Goal: Information Seeking & Learning: Learn about a topic

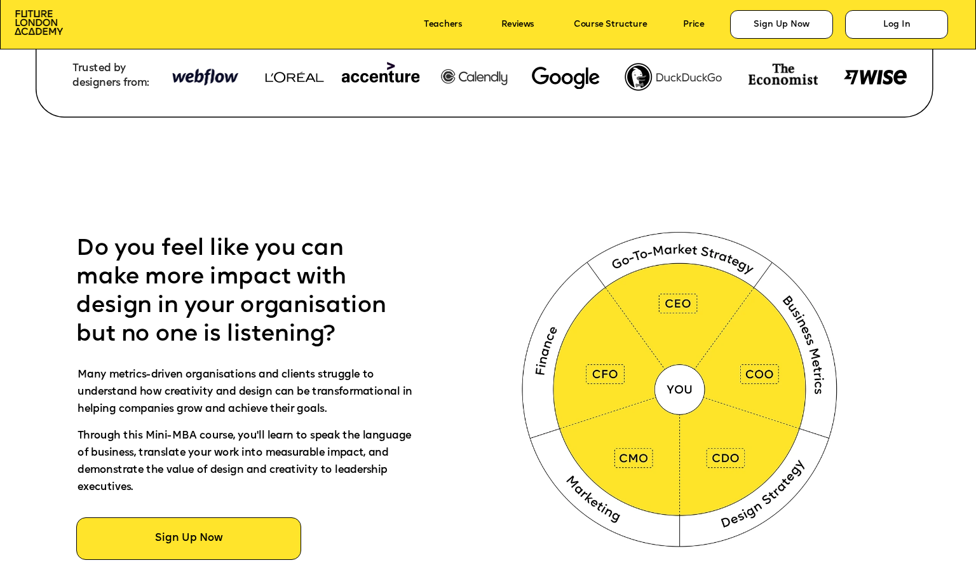
scroll to position [546, 0]
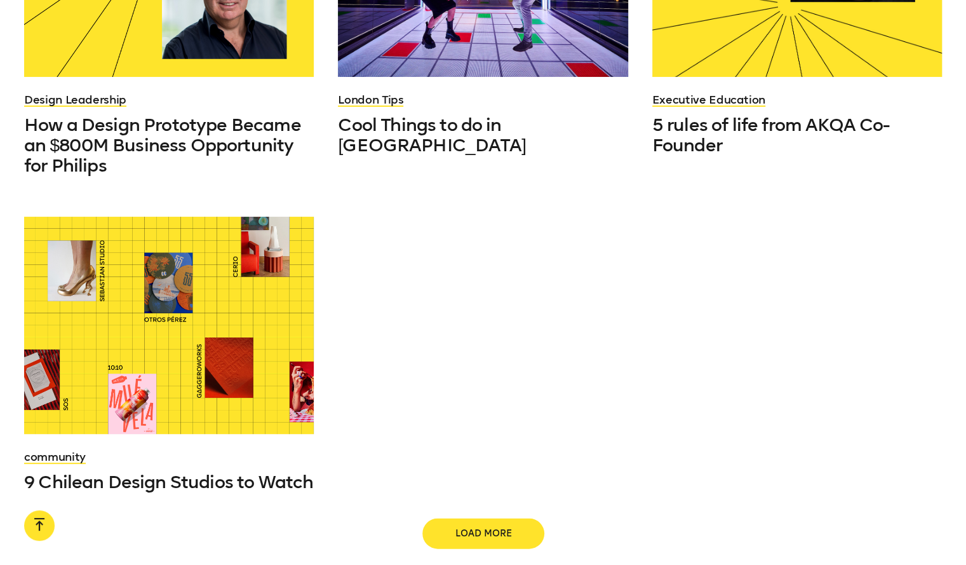
scroll to position [1271, 0]
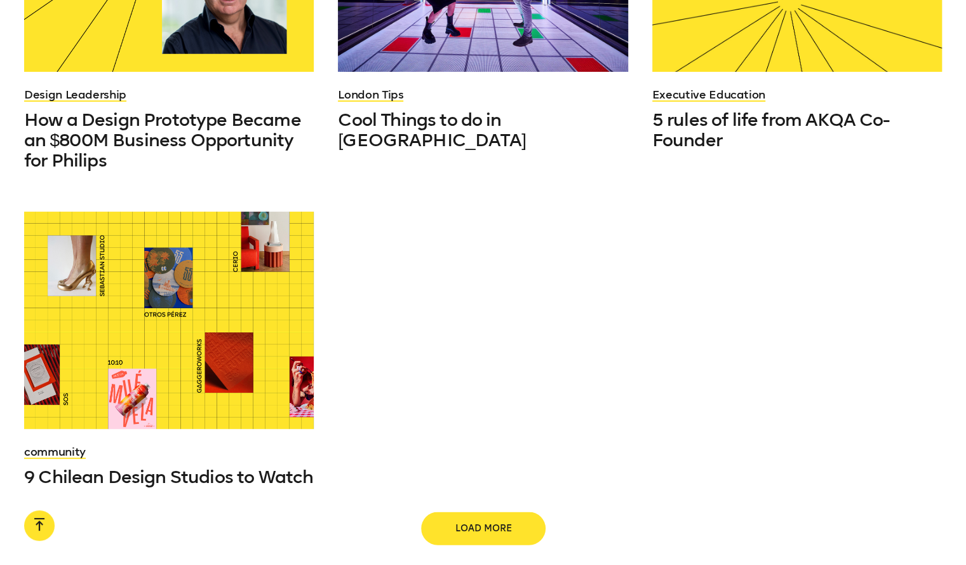
click at [475, 522] on span "Load more" at bounding box center [483, 528] width 81 height 13
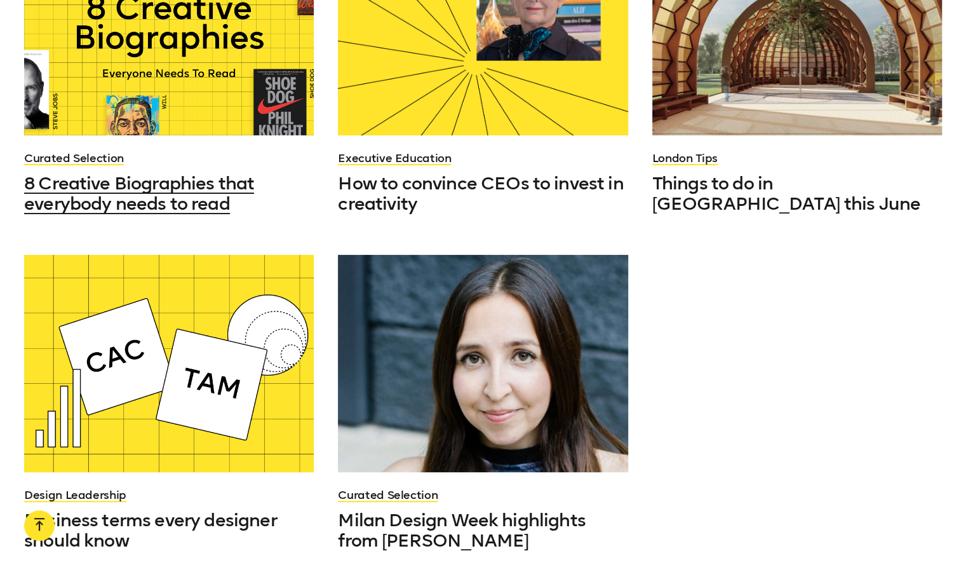
scroll to position [2414, 0]
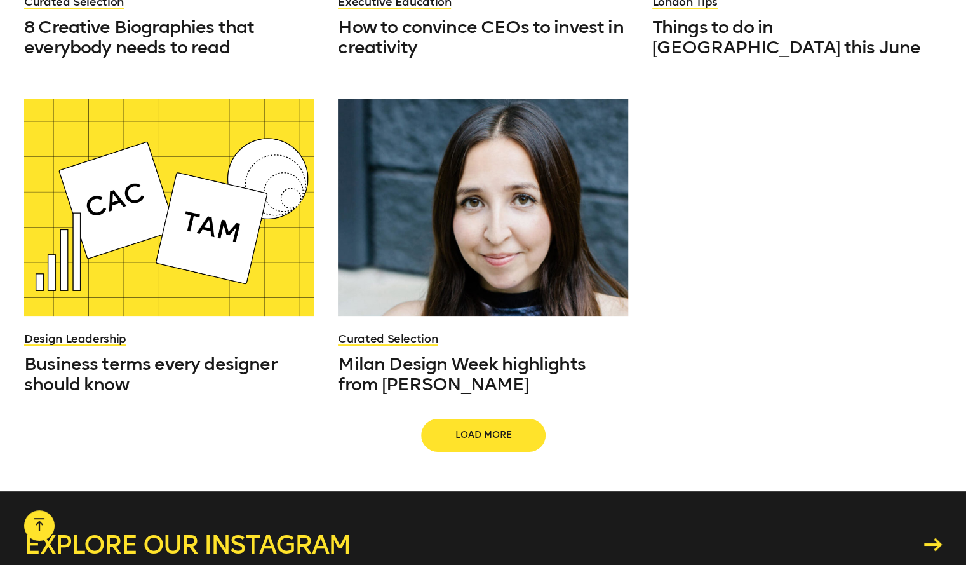
click at [466, 420] on button "Load more" at bounding box center [484, 435] width 122 height 30
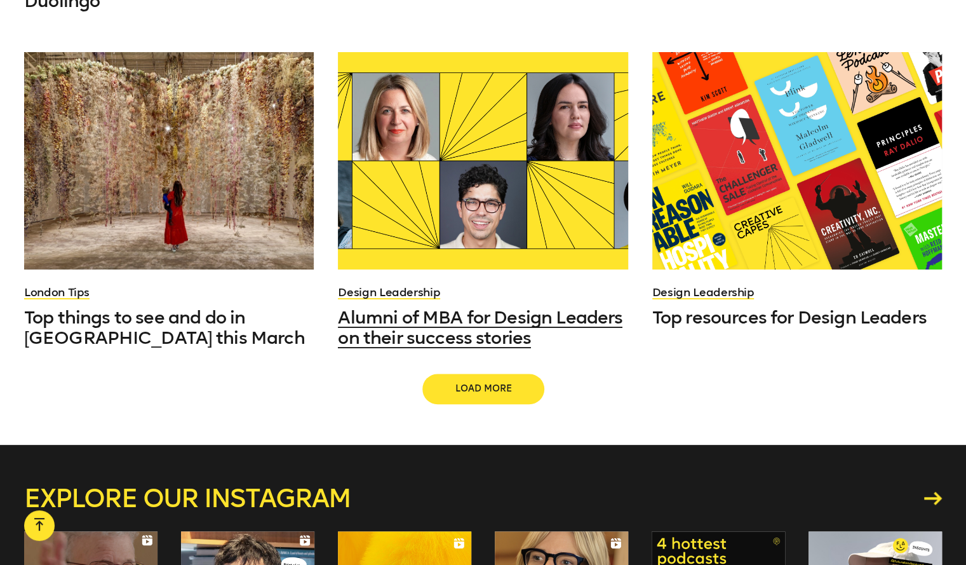
scroll to position [3494, 0]
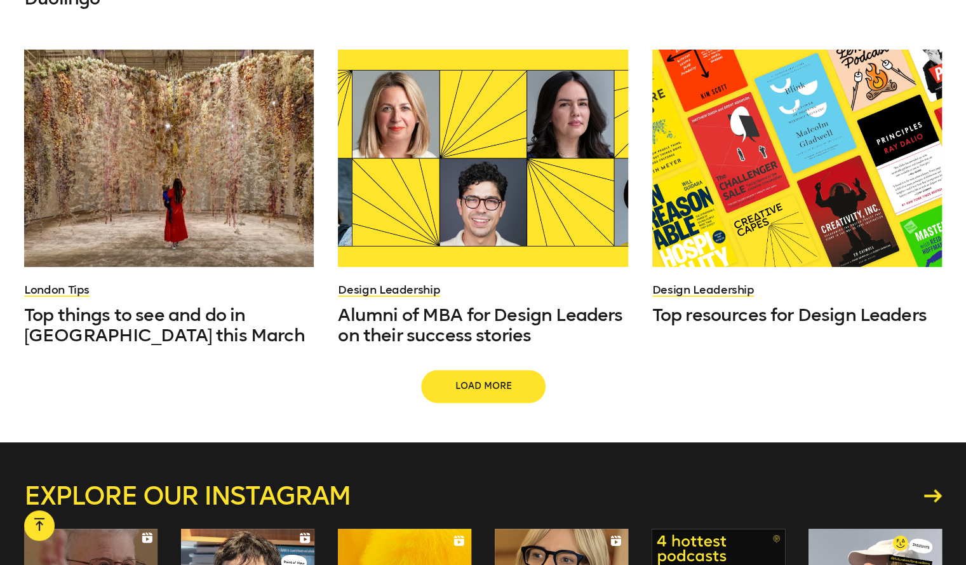
click at [449, 371] on button "Load more" at bounding box center [484, 386] width 122 height 30
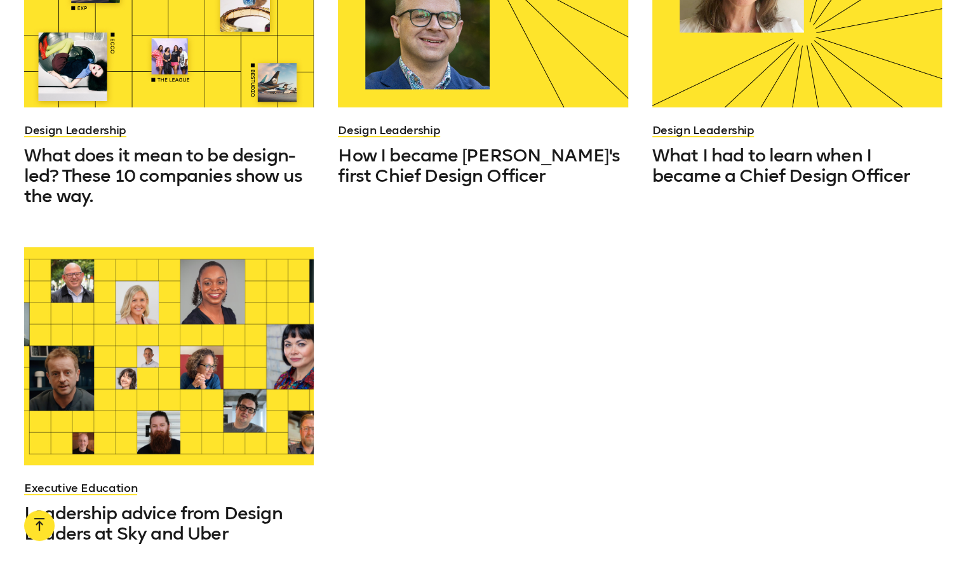
scroll to position [4765, 0]
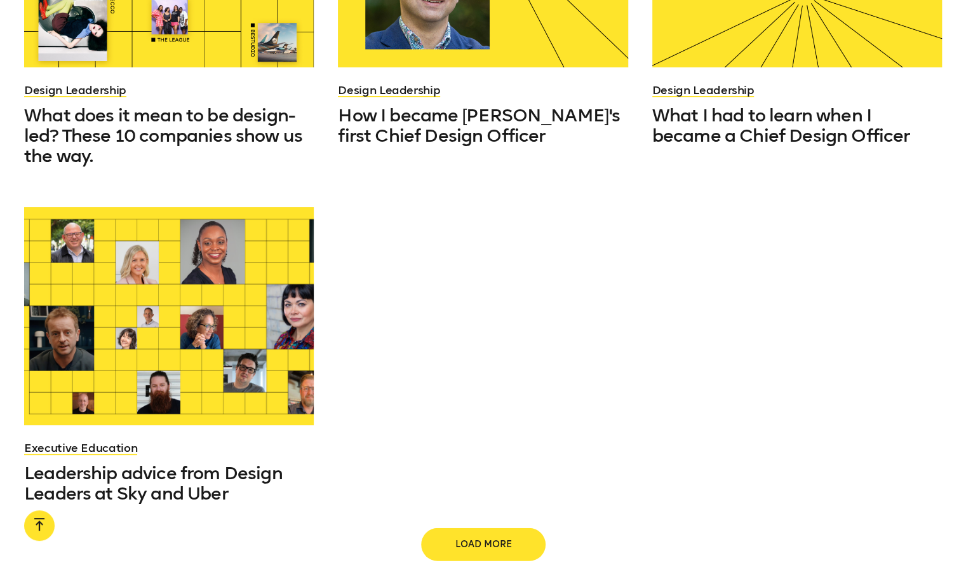
click at [459, 529] on button "Load more" at bounding box center [484, 544] width 122 height 30
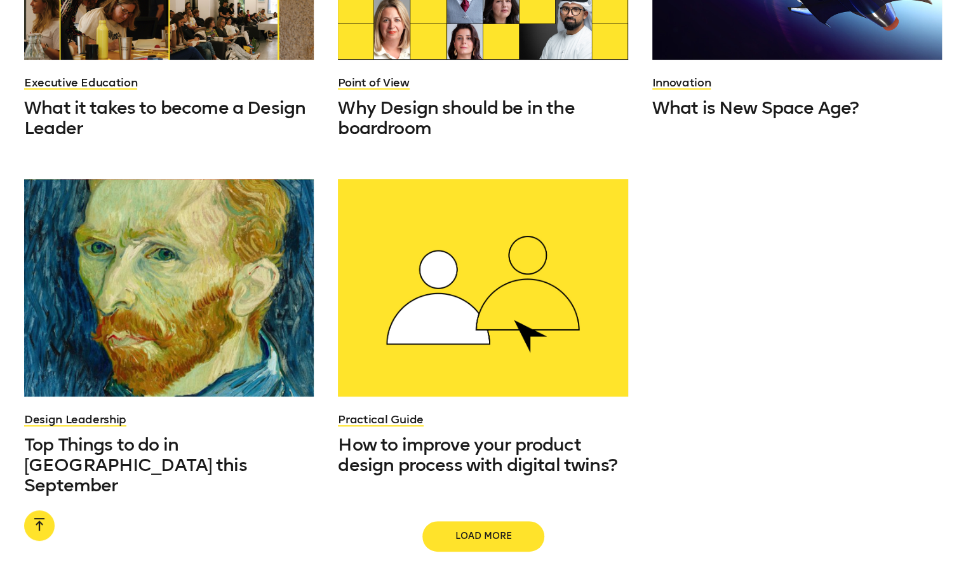
scroll to position [5845, 0]
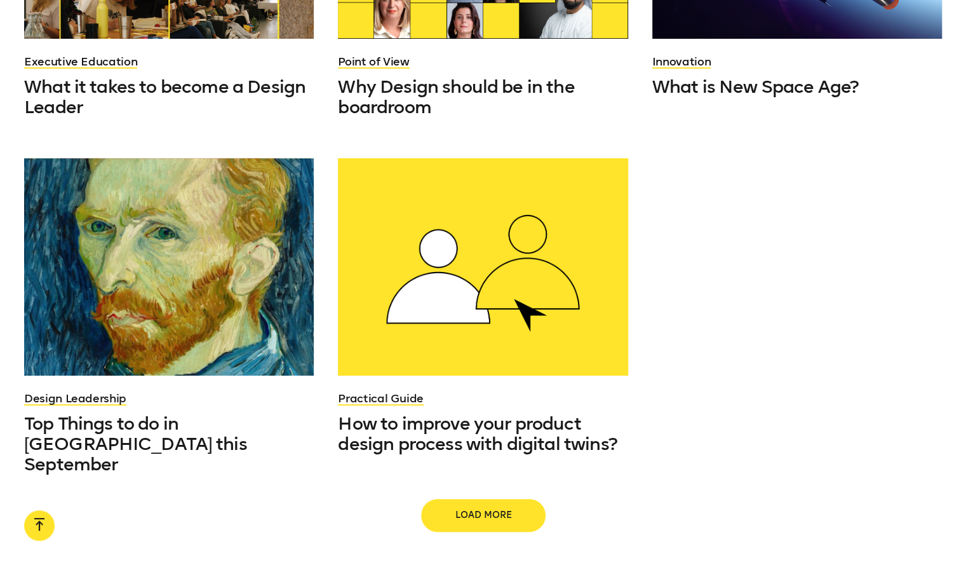
click at [450, 500] on button "Load more" at bounding box center [484, 515] width 122 height 30
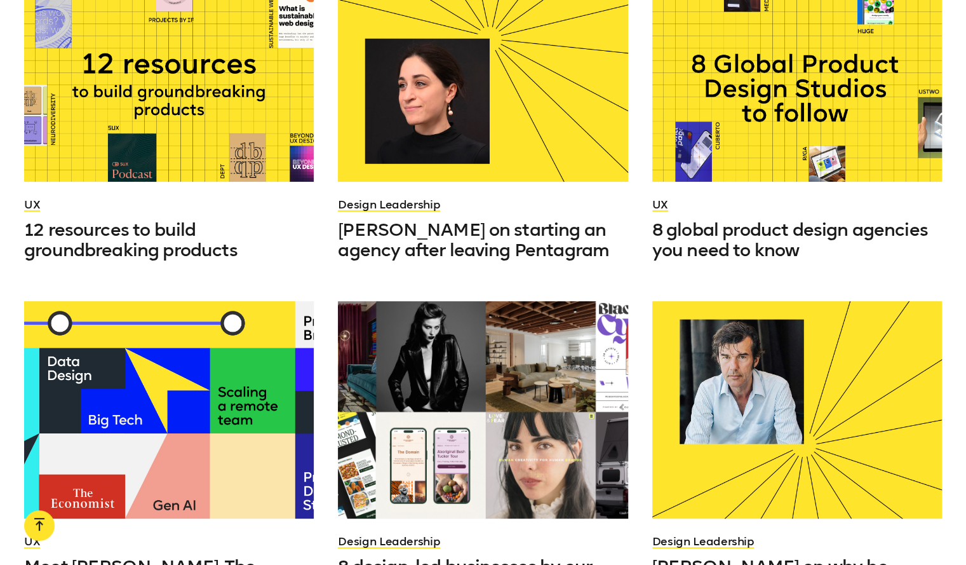
scroll to position [6925, 0]
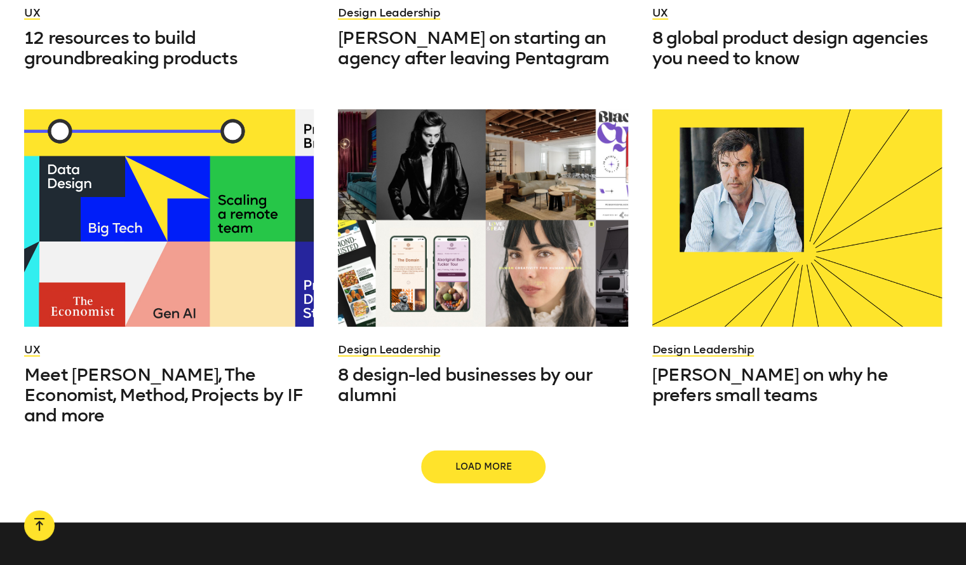
click at [464, 460] on span "Load more" at bounding box center [483, 466] width 81 height 13
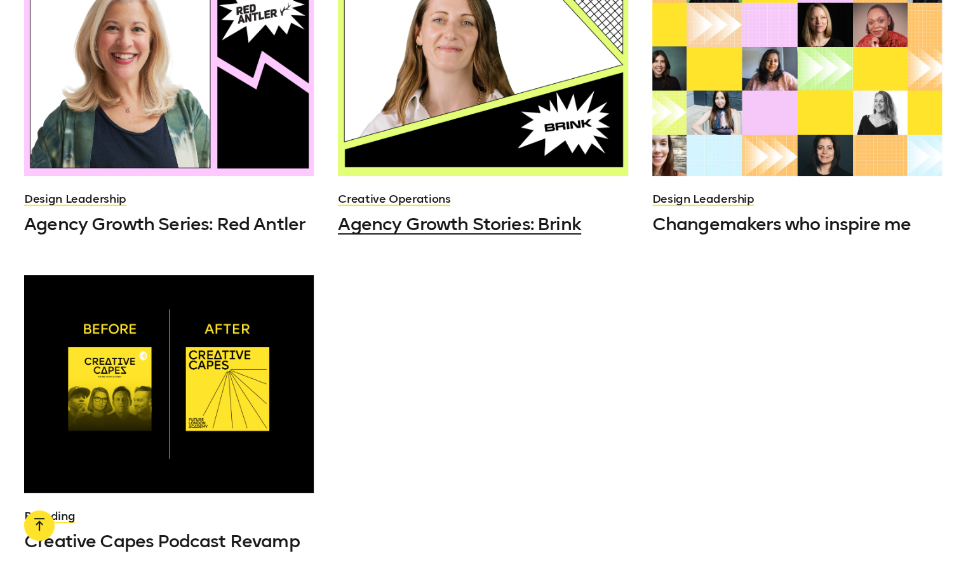
scroll to position [8133, 0]
